Goal: Task Accomplishment & Management: Manage account settings

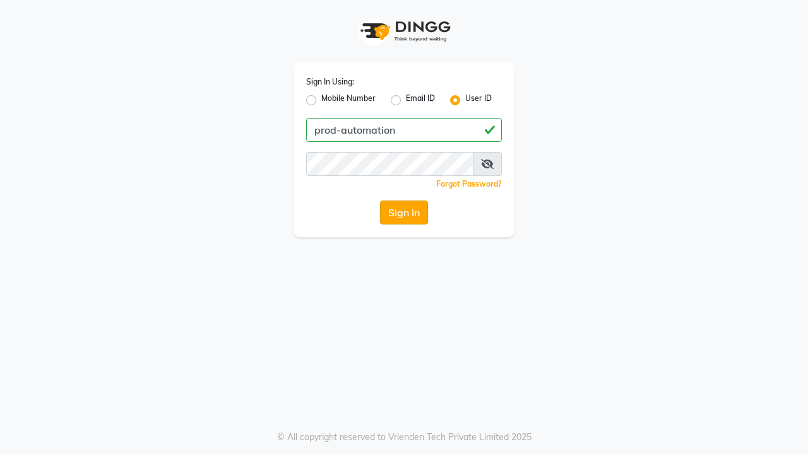
click at [404, 213] on button "Sign In" at bounding box center [404, 213] width 48 height 24
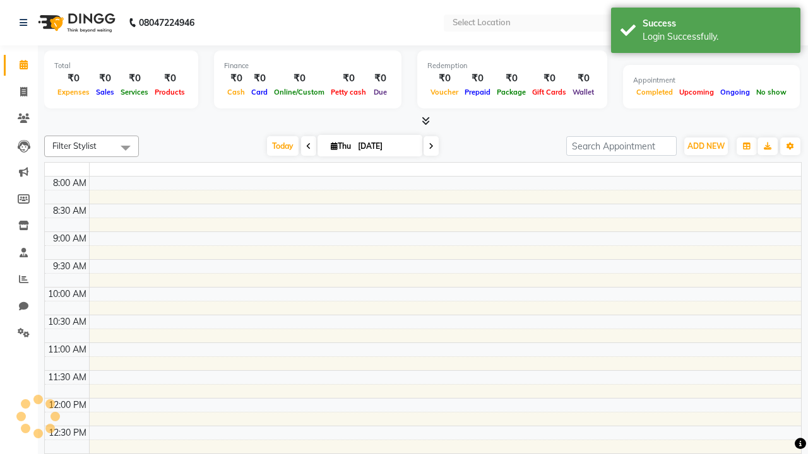
select select "en"
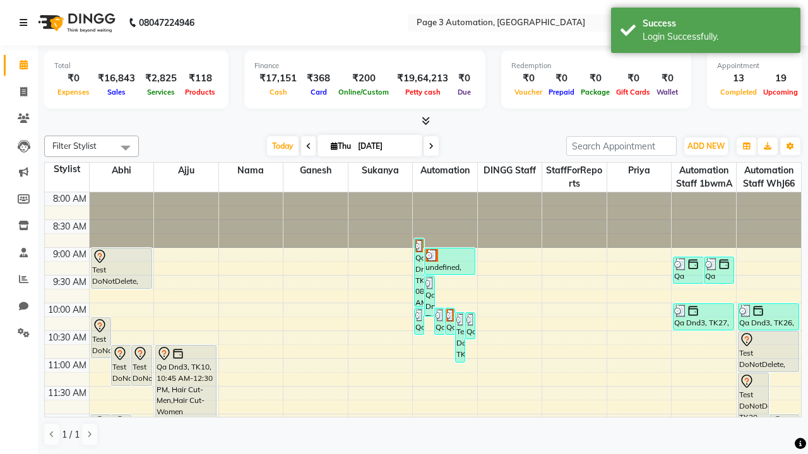
click at [26, 23] on icon at bounding box center [24, 22] width 8 height 9
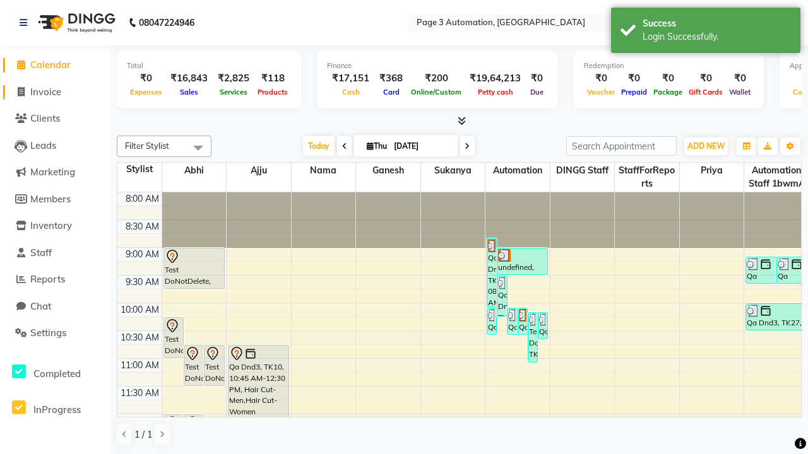
click at [55, 91] on span "Invoice" at bounding box center [45, 92] width 31 height 12
select select "2774"
select select "service"
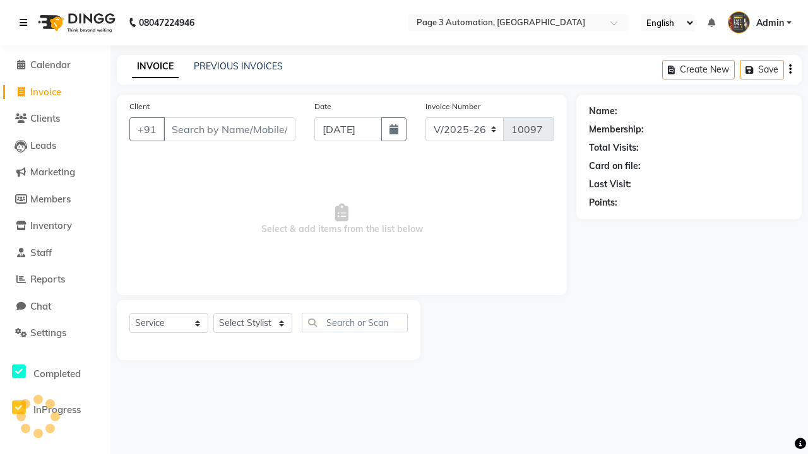
click at [26, 23] on icon at bounding box center [24, 22] width 8 height 9
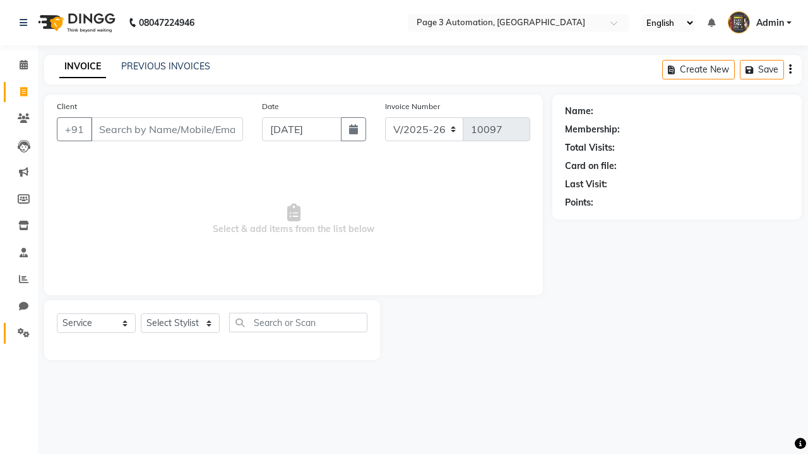
click at [19, 333] on icon at bounding box center [24, 332] width 12 height 9
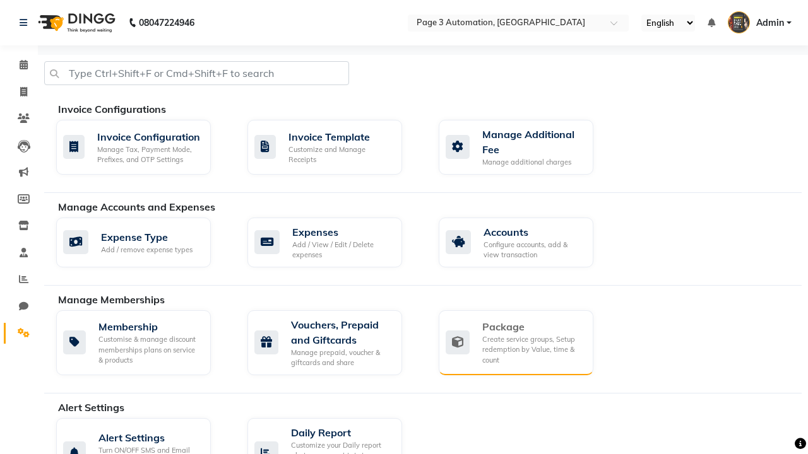
click at [532, 327] on div "Package" at bounding box center [532, 326] width 101 height 15
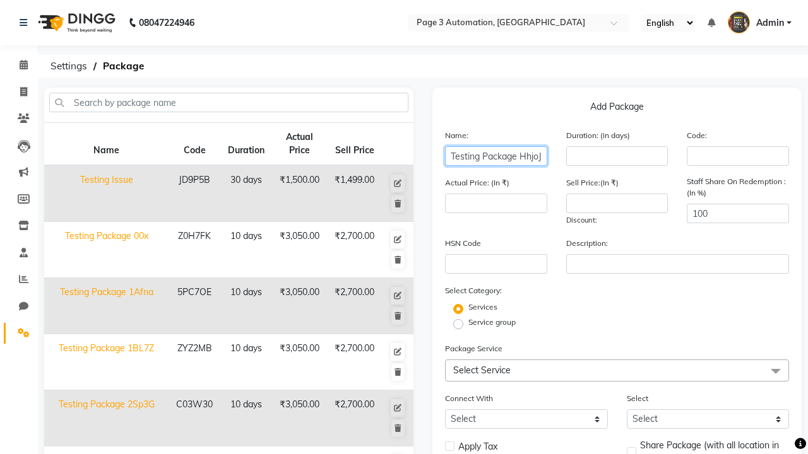
type input "Testing Package HhjoJ"
type input "10"
type input "3050"
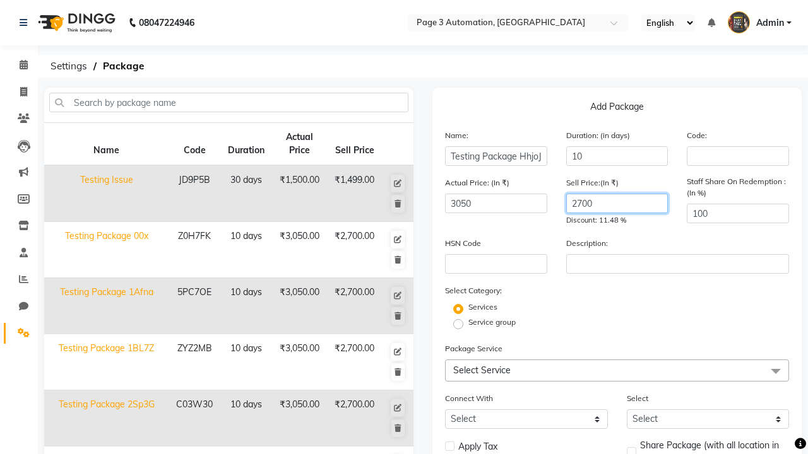
type input "2700"
click at [491, 322] on label "Service group" at bounding box center [491, 322] width 47 height 11
click at [466, 322] on input "Service group" at bounding box center [462, 323] width 8 height 8
radio input "true"
radio input "false"
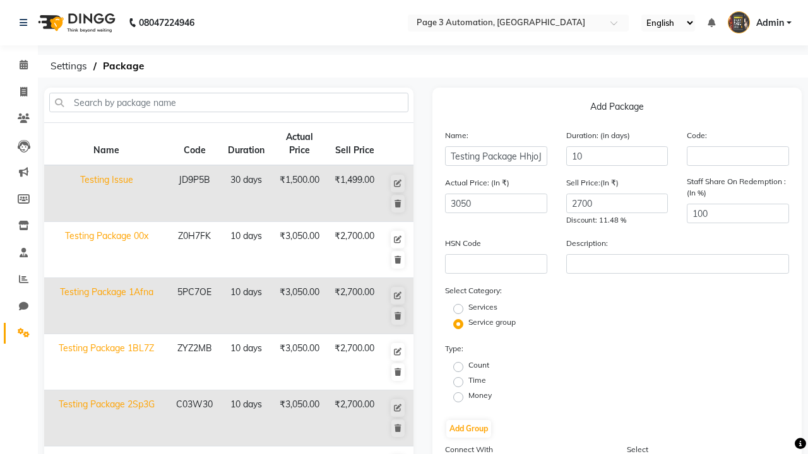
click at [478, 365] on label "Count" at bounding box center [478, 365] width 21 height 11
click at [466, 365] on input "Count" at bounding box center [462, 366] width 8 height 8
radio input "true"
click at [468, 429] on button "Add Group" at bounding box center [468, 429] width 45 height 18
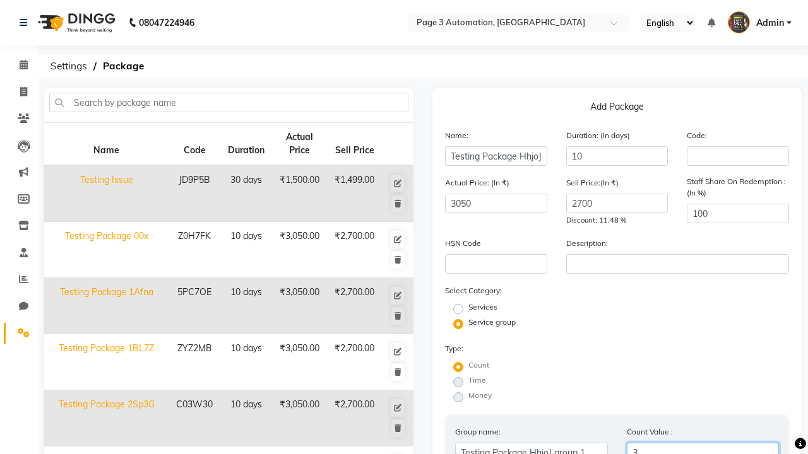
scroll to position [302, 0]
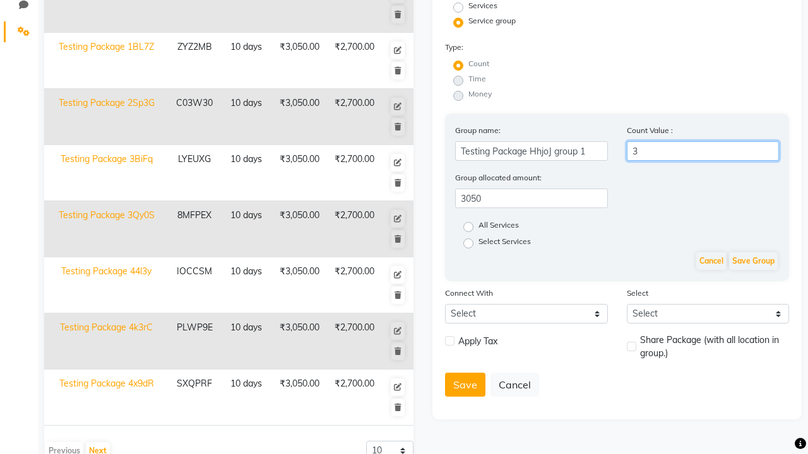
type input "3"
click at [498, 227] on label "All Services" at bounding box center [498, 227] width 40 height 15
click at [476, 227] on input "All Services" at bounding box center [472, 226] width 8 height 8
radio input "true"
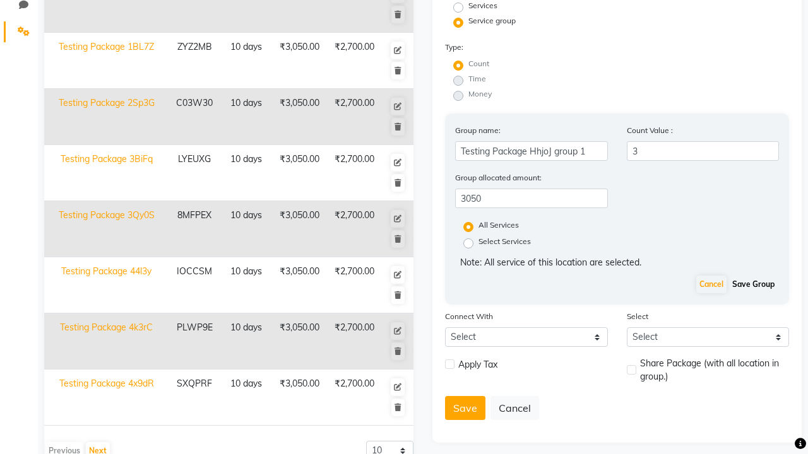
click at [753, 285] on button "Save Group" at bounding box center [753, 285] width 49 height 18
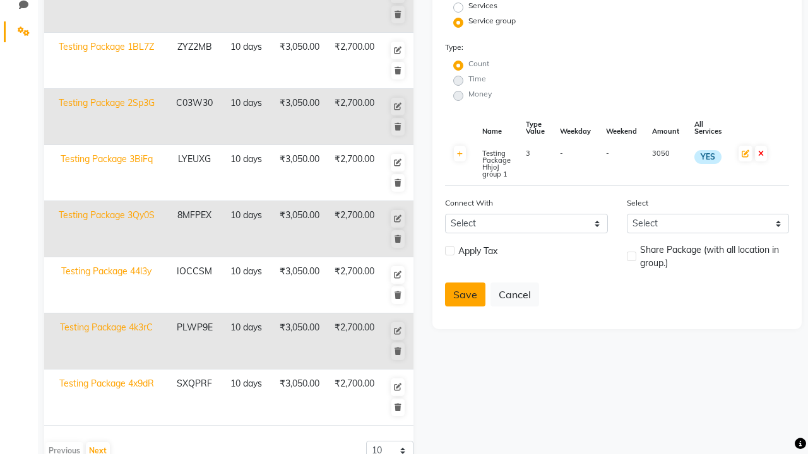
click at [465, 295] on button "Save" at bounding box center [465, 295] width 40 height 24
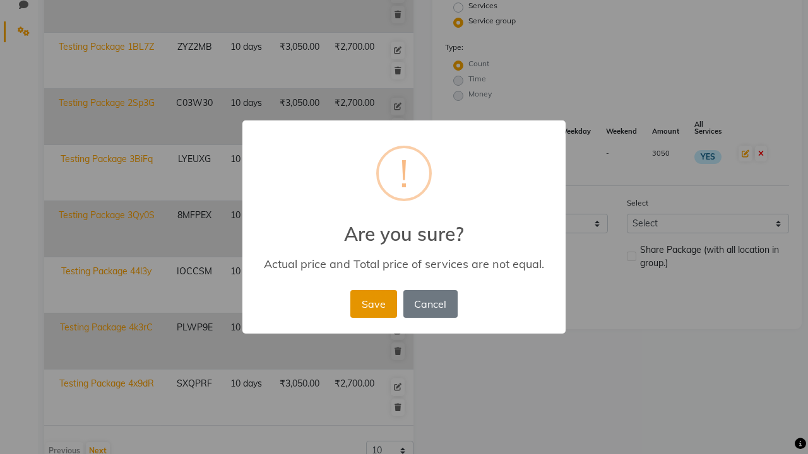
click at [373, 303] on button "Save" at bounding box center [373, 304] width 46 height 28
radio input "true"
radio input "false"
select select
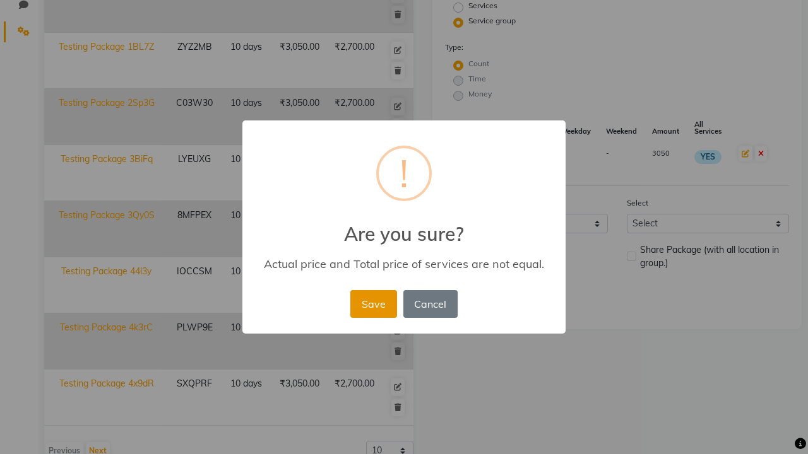
checkbox input "false"
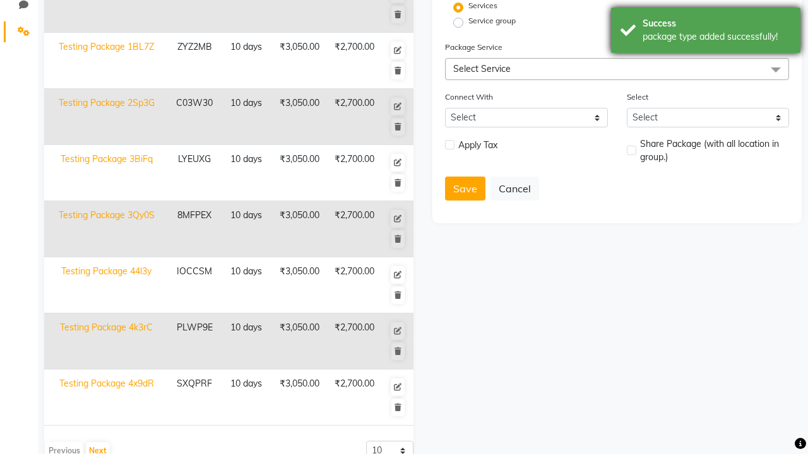
click at [705, 32] on div "package type added successfully!" at bounding box center [716, 36] width 148 height 13
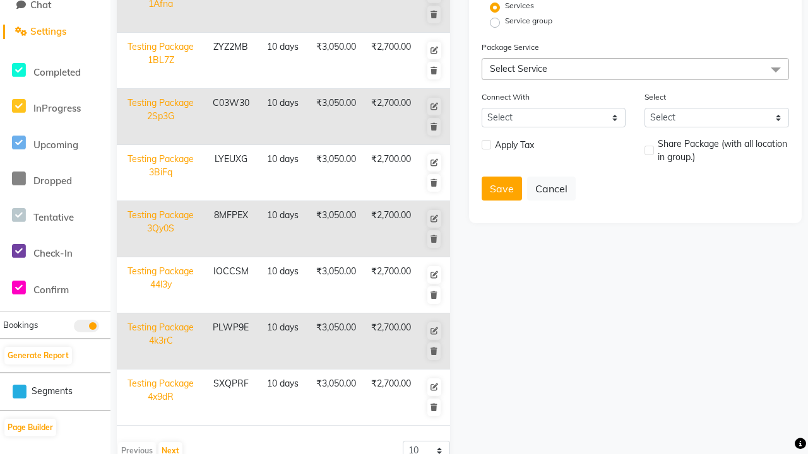
scroll to position [0, 0]
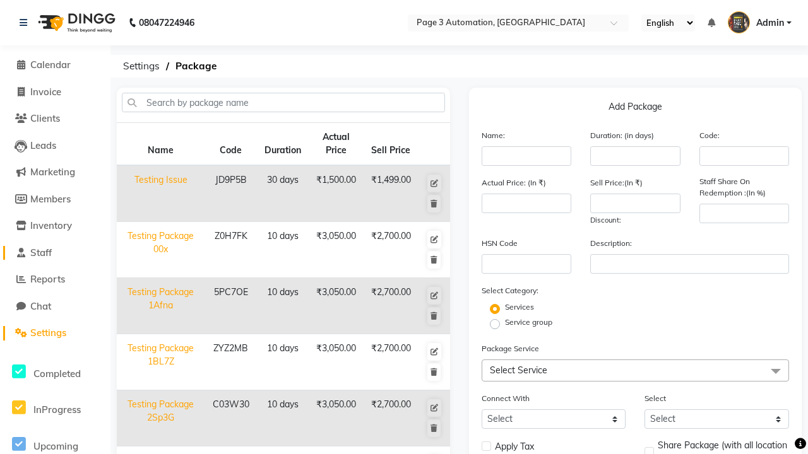
click at [55, 252] on link "Staff" at bounding box center [55, 253] width 104 height 15
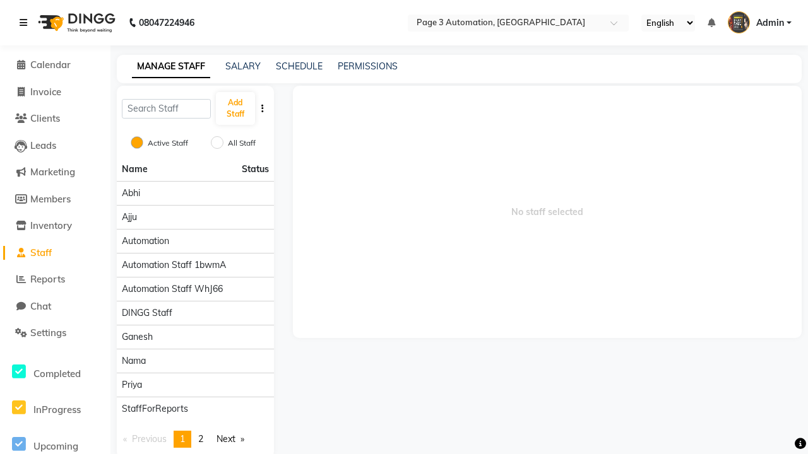
click at [26, 23] on icon at bounding box center [24, 22] width 8 height 9
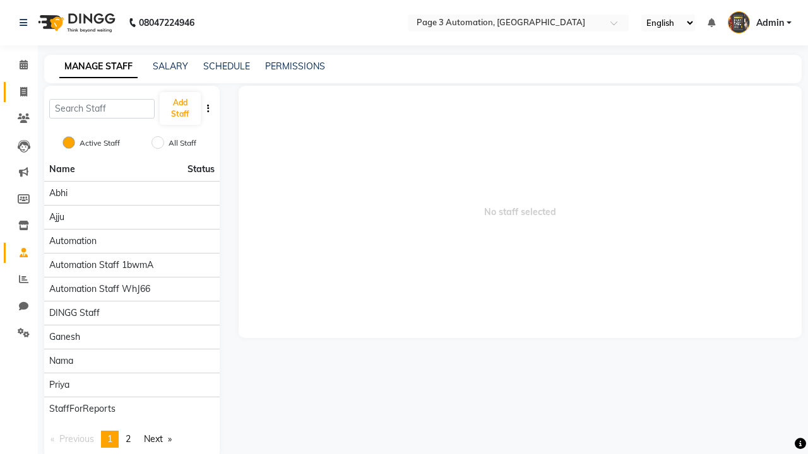
click at [19, 91] on span at bounding box center [24, 92] width 22 height 15
select select "service"
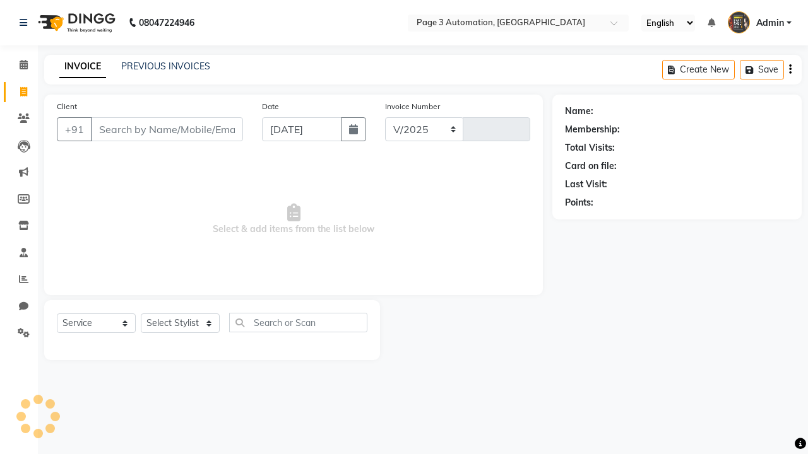
select select "2774"
type input "10097"
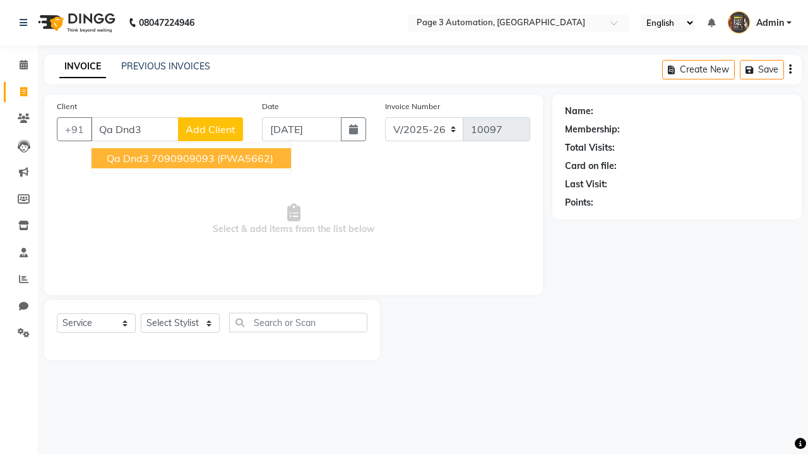
click at [192, 158] on ngb-highlight "7090909093" at bounding box center [182, 158] width 63 height 13
type input "7090909093"
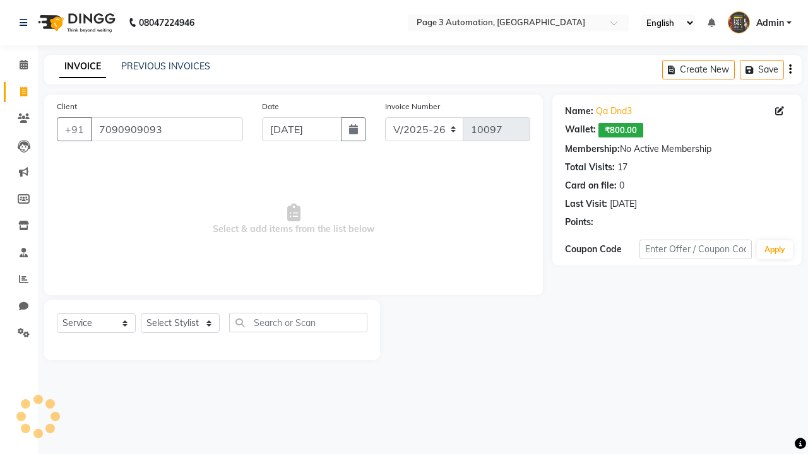
select select "package"
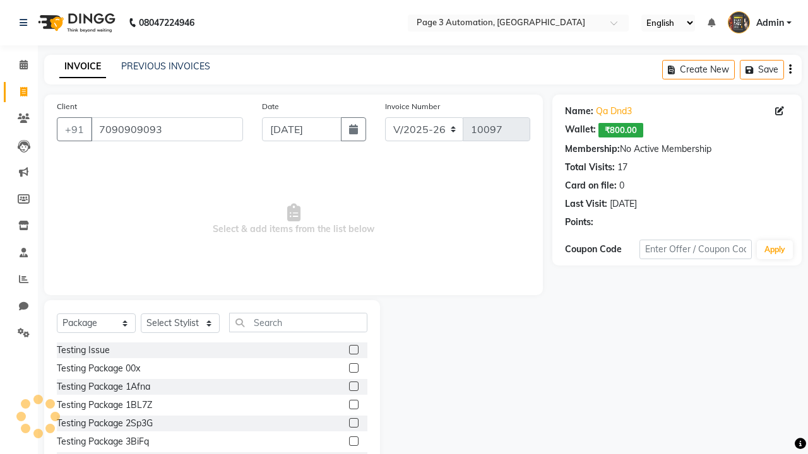
select select "93067"
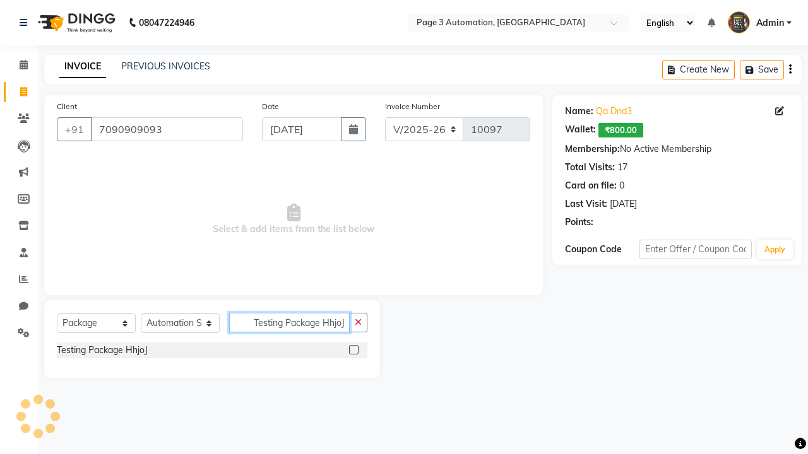
type input "Testing Package HhjoJ"
click at [353, 350] on label at bounding box center [353, 349] width 9 height 9
click at [353, 350] on input "checkbox" at bounding box center [353, 350] width 8 height 8
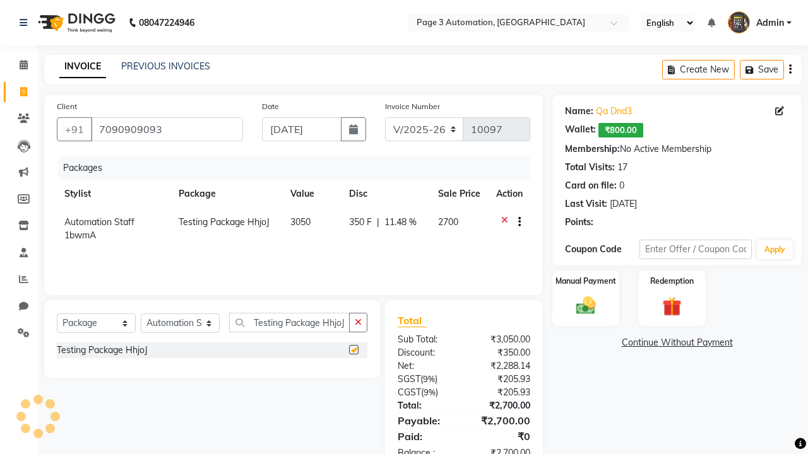
checkbox input "false"
click at [585, 281] on label "Manual Payment" at bounding box center [585, 281] width 63 height 12
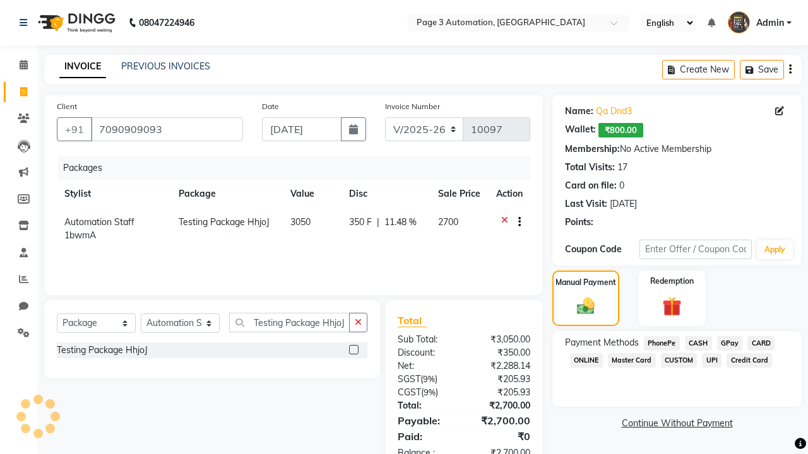
click at [698, 343] on span "CASH" at bounding box center [698, 343] width 27 height 15
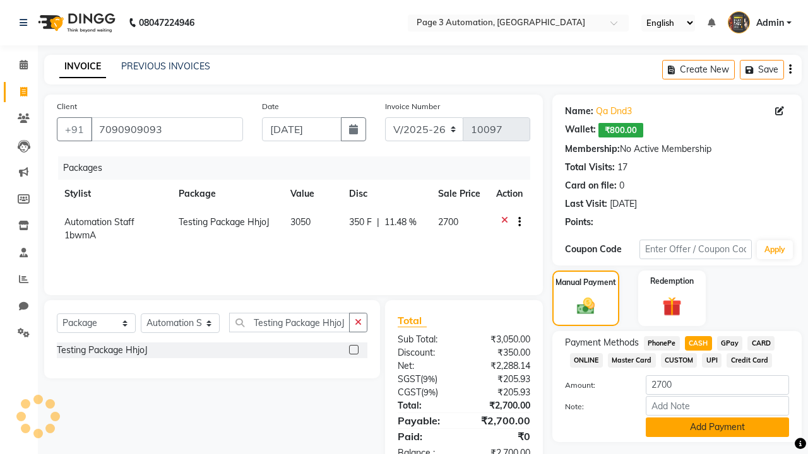
click at [717, 427] on button "Add Payment" at bounding box center [716, 428] width 143 height 20
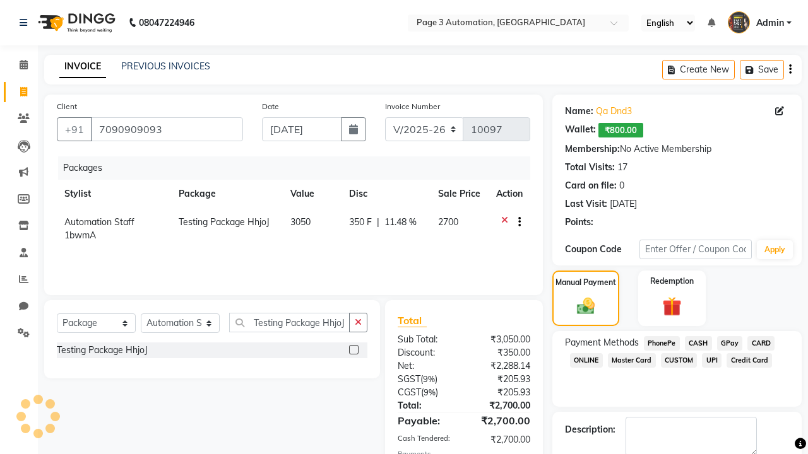
checkbox input "false"
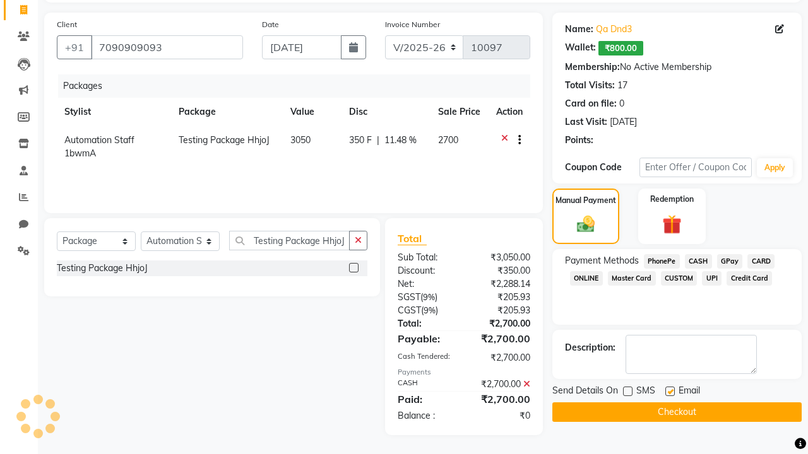
click at [669, 391] on label at bounding box center [669, 391] width 9 height 9
click at [669, 391] on input "checkbox" at bounding box center [669, 392] width 8 height 8
checkbox input "false"
click at [676, 412] on button "Checkout" at bounding box center [676, 413] width 249 height 20
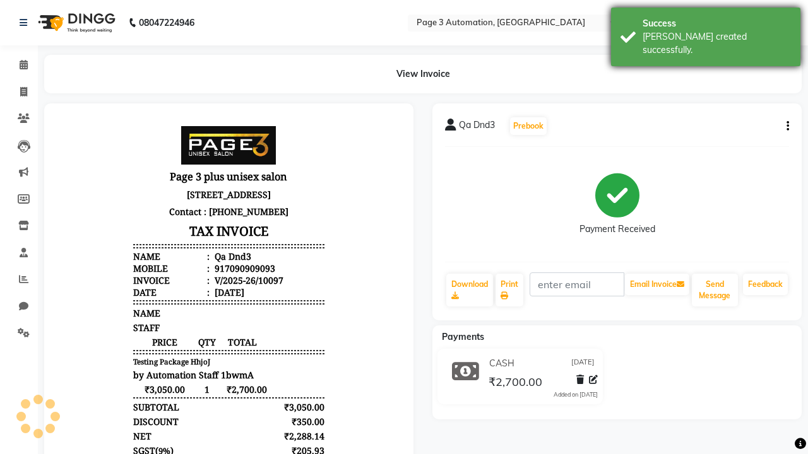
click at [705, 32] on div "[PERSON_NAME] created successfully." at bounding box center [716, 43] width 148 height 26
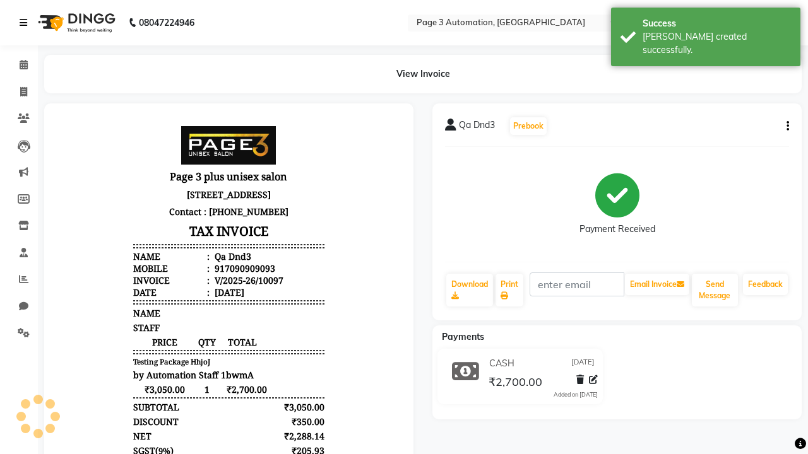
click at [26, 23] on icon at bounding box center [24, 22] width 8 height 9
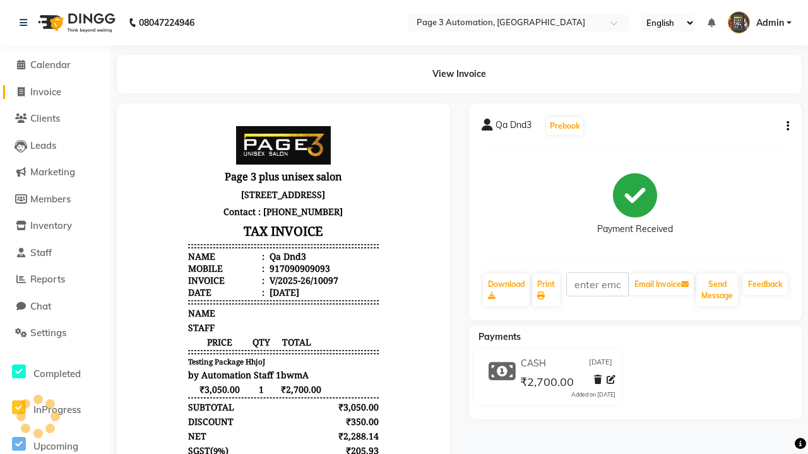
click at [55, 91] on span "Invoice" at bounding box center [45, 92] width 31 height 12
select select "2774"
select select "service"
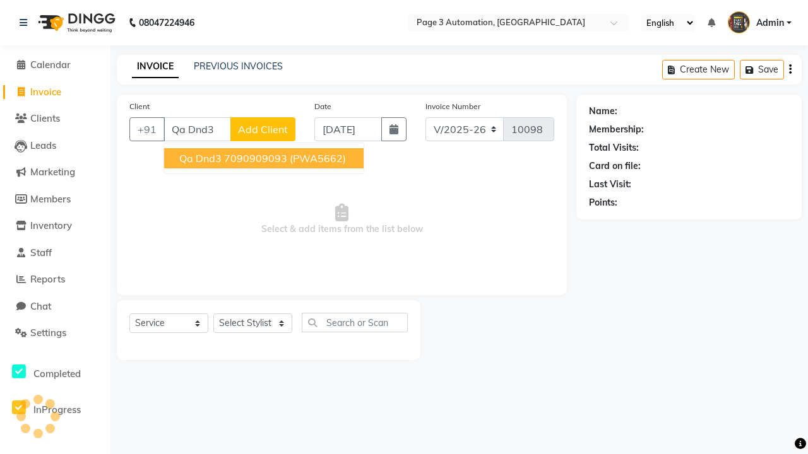
click at [265, 158] on ngb-highlight "7090909093" at bounding box center [255, 158] width 63 height 13
type input "7090909093"
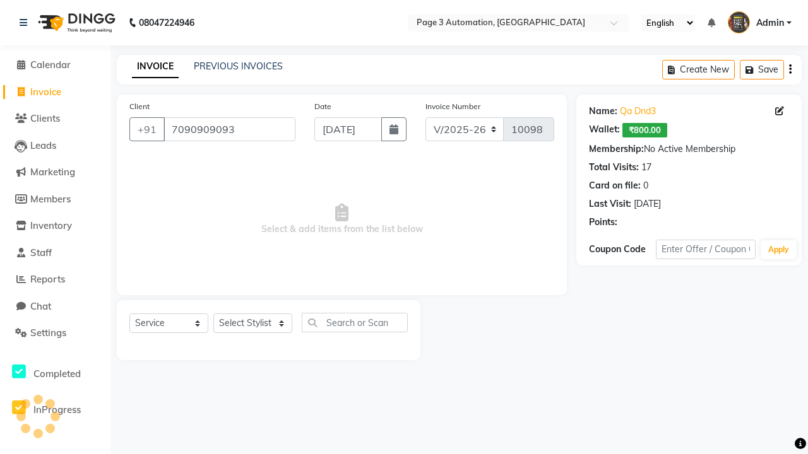
select select "93067"
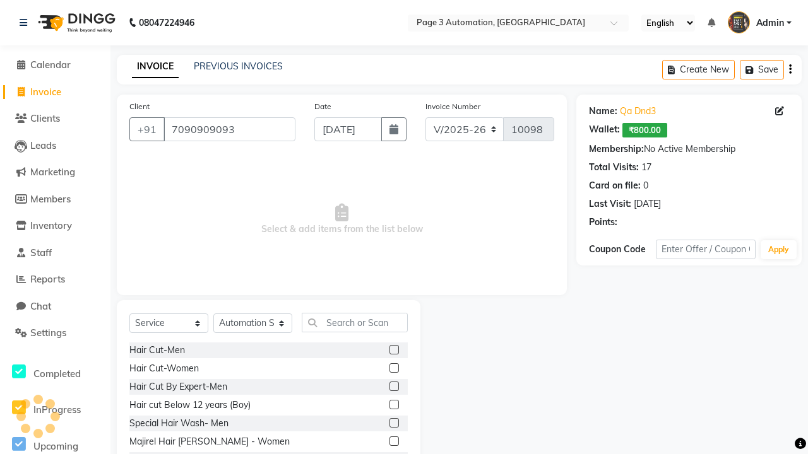
click at [393, 405] on label at bounding box center [393, 404] width 9 height 9
click at [393, 405] on input "checkbox" at bounding box center [393, 405] width 8 height 8
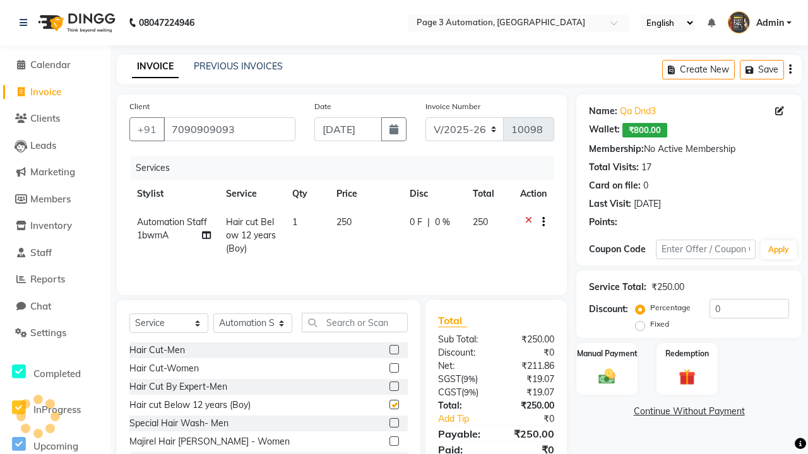
checkbox input "false"
click at [686, 353] on label "Redemption" at bounding box center [686, 353] width 45 height 12
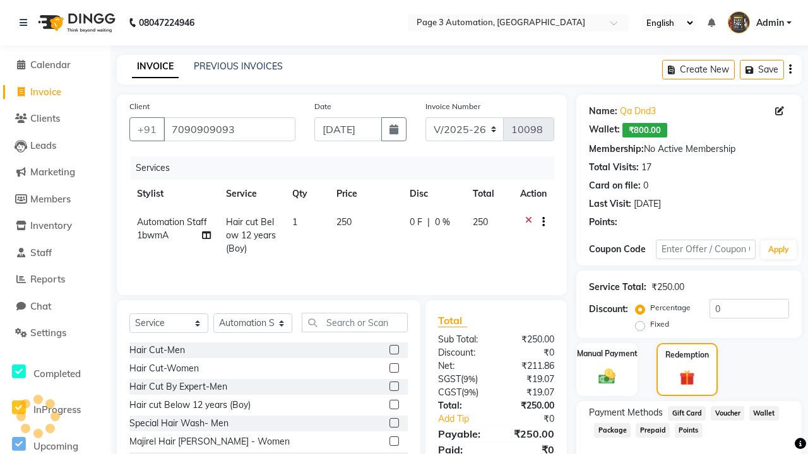
click at [612, 430] on span "Package" at bounding box center [612, 430] width 37 height 15
click at [759, 23] on span "Admin" at bounding box center [770, 22] width 28 height 13
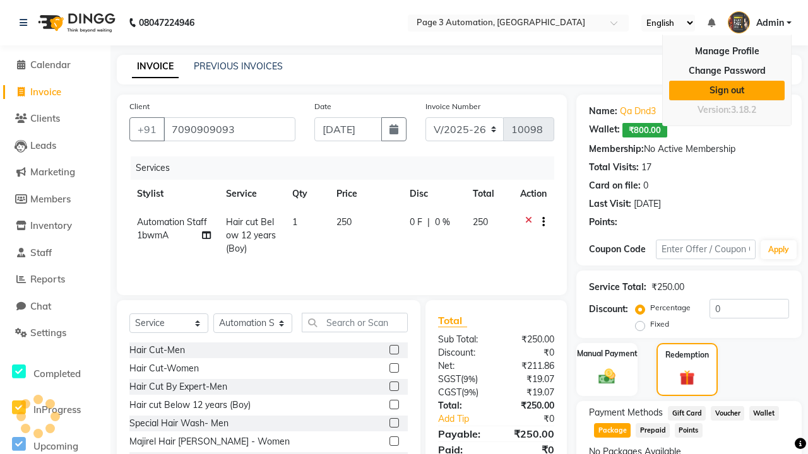
click at [726, 90] on link "Sign out" at bounding box center [726, 91] width 115 height 20
